Goal: Find specific page/section: Find specific page/section

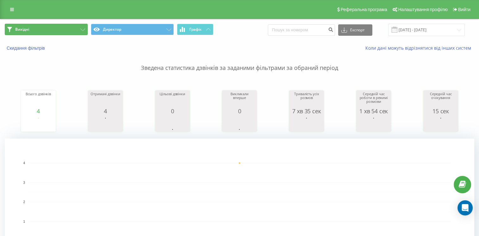
click at [64, 33] on button "Вихідні" at bounding box center [46, 29] width 83 height 11
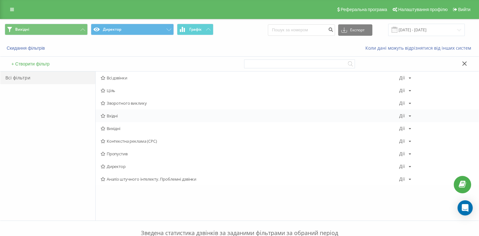
click at [119, 119] on div "Вхідні Дії Редактировать Копировать Удалить По умолчанию Поделиться" at bounding box center [287, 116] width 383 height 13
click at [123, 111] on div "Вхідні Дії Редактировать Копировать Удалить По умолчанию Поделиться" at bounding box center [287, 116] width 383 height 13
click at [113, 132] on div "Вихідні Дії Редактировать Копировать Удалить По умолчанию Поделиться" at bounding box center [287, 128] width 383 height 13
click at [106, 127] on span "Вихідні" at bounding box center [250, 128] width 298 height 4
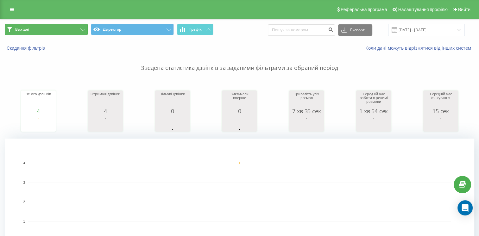
click at [57, 24] on button "Вихідні" at bounding box center [46, 29] width 83 height 11
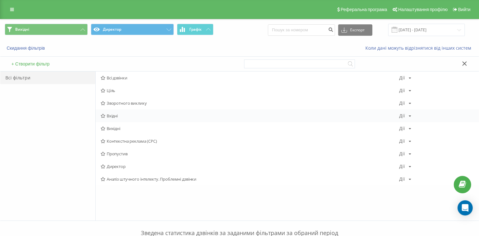
click at [109, 115] on font "Вхідні" at bounding box center [112, 116] width 11 height 4
